Goal: Transaction & Acquisition: Purchase product/service

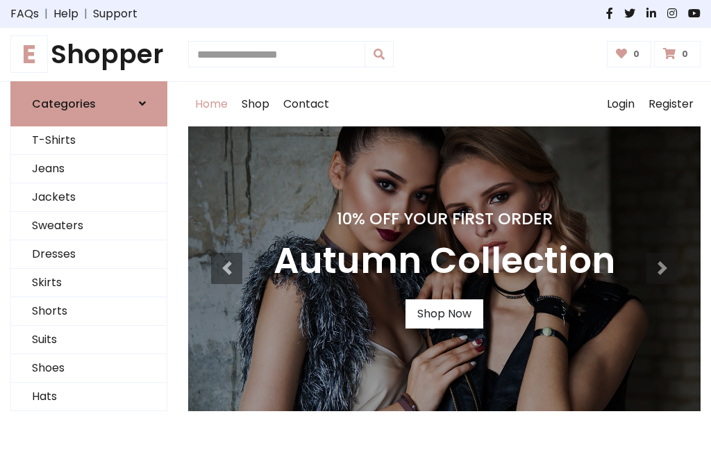
click at [355, 228] on h4 "10% Off Your First Order" at bounding box center [445, 218] width 342 height 19
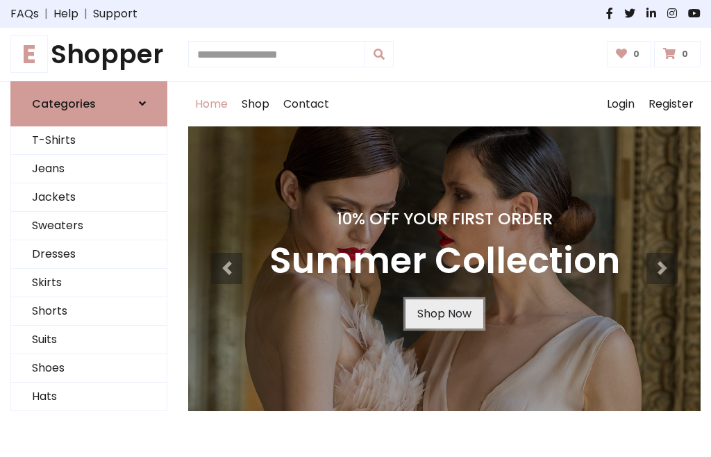
click at [444, 313] on link "Shop Now" at bounding box center [444, 313] width 78 height 29
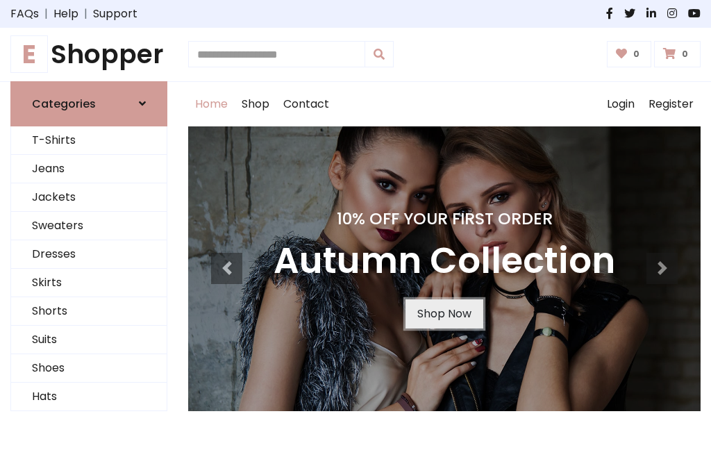
click at [444, 313] on link "Shop Now" at bounding box center [444, 313] width 78 height 29
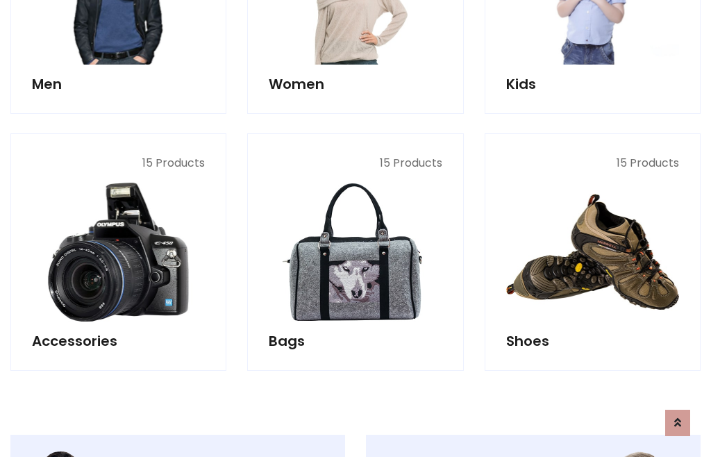
scroll to position [1384, 0]
